Goal: Transaction & Acquisition: Purchase product/service

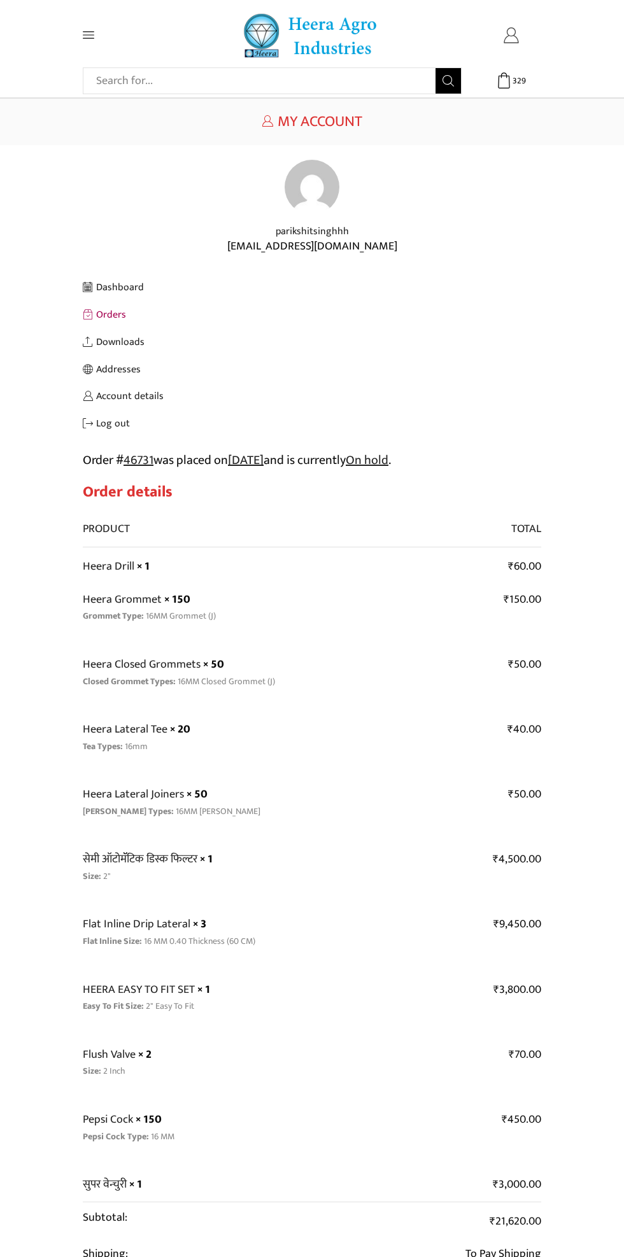
click at [525, 38] on link "My account" at bounding box center [511, 35] width 60 height 16
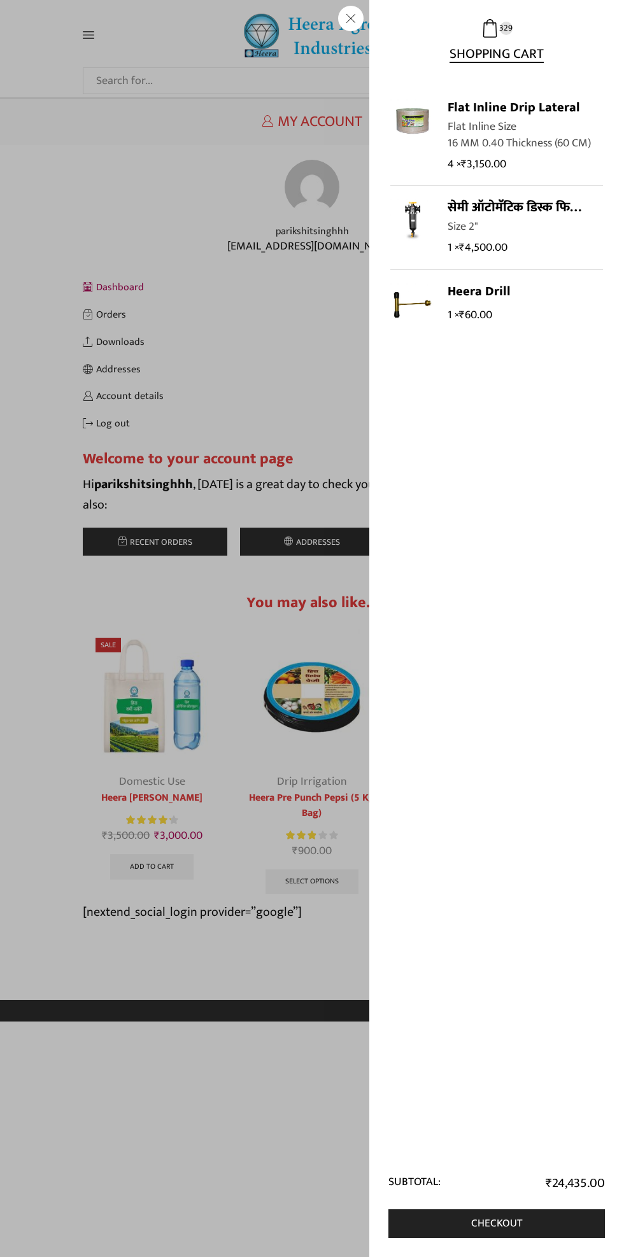
click at [506, 41] on span "Shopping Cart" at bounding box center [496, 50] width 94 height 24
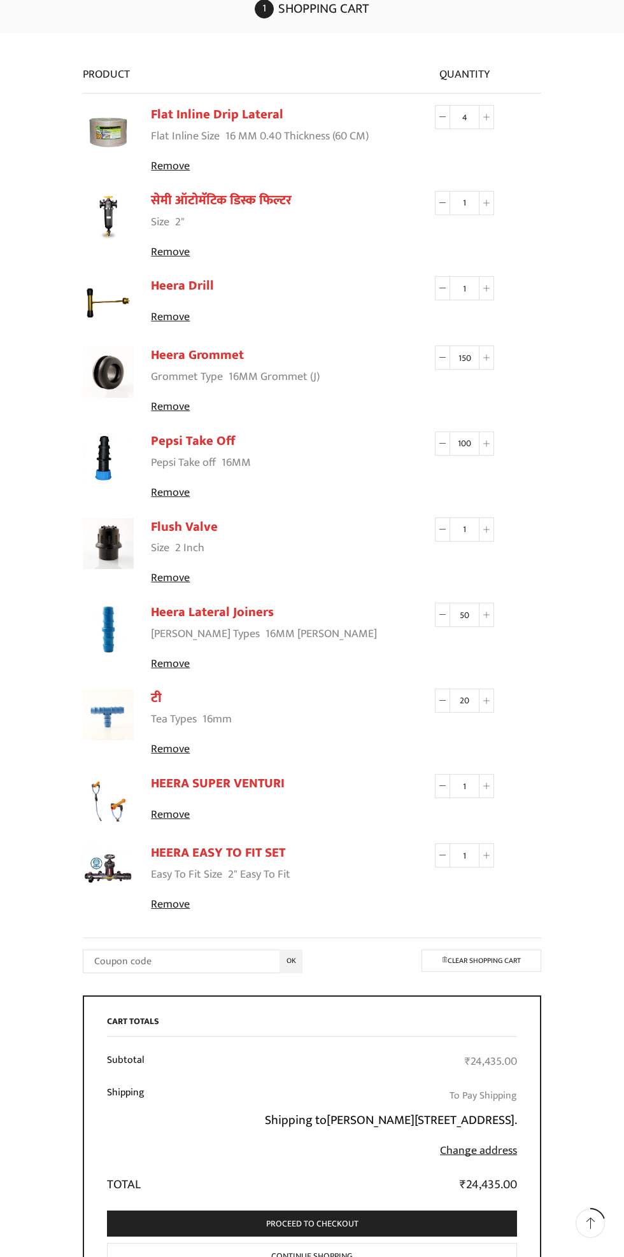
scroll to position [113, 0]
